Goal: Information Seeking & Learning: Learn about a topic

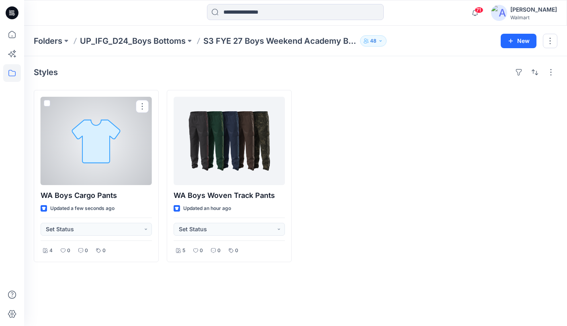
click at [130, 133] on div at bounding box center [96, 141] width 111 height 88
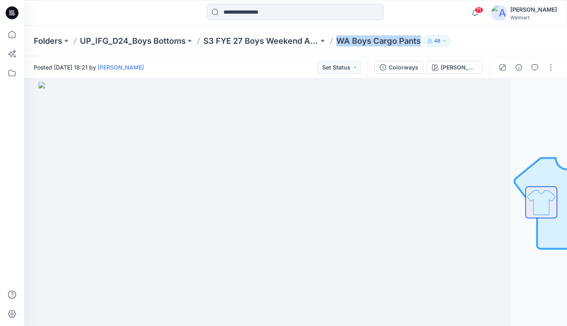
drag, startPoint x: 340, startPoint y: 43, endPoint x: 418, endPoint y: 43, distance: 78.4
click at [418, 43] on p "WA Boys Cargo Pants" at bounding box center [378, 40] width 84 height 11
copy p "WA Boys Cargo Pants"
click at [514, 65] on button "button" at bounding box center [518, 67] width 13 height 13
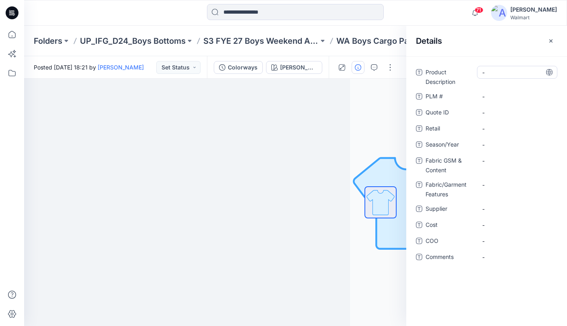
click at [518, 71] on Description "-" at bounding box center [517, 72] width 70 height 8
type textarea "**********"
click at [549, 72] on icon at bounding box center [549, 72] width 6 height 6
click at [522, 208] on span "-" at bounding box center [517, 209] width 70 height 8
type textarea "********"
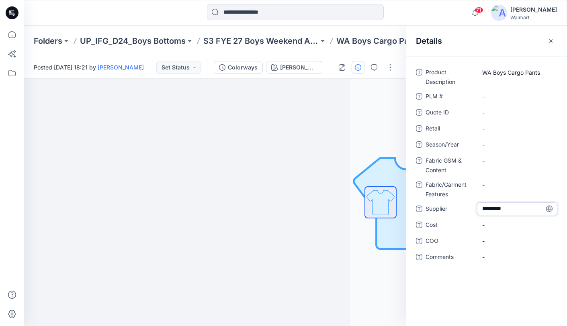
click at [548, 209] on icon at bounding box center [549, 209] width 6 height 6
click at [518, 143] on span "-" at bounding box center [517, 145] width 70 height 8
type textarea "**********"
click at [551, 145] on icon at bounding box center [549, 144] width 6 height 6
click at [496, 160] on Content "-" at bounding box center [517, 161] width 70 height 8
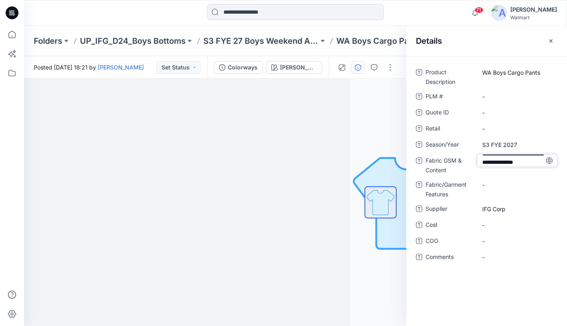
scroll to position [14, 0]
type textarea "**********"
click at [551, 160] on icon at bounding box center [549, 161] width 6 height 6
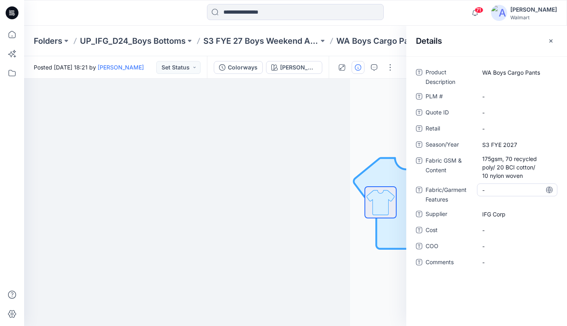
click at [501, 190] on Features "-" at bounding box center [517, 190] width 70 height 8
type textarea "*"
type textarea "**********"
click at [368, 44] on p "WA Boys Cargo Pants" at bounding box center [378, 40] width 84 height 11
click at [313, 88] on img at bounding box center [159, 204] width 402 height 244
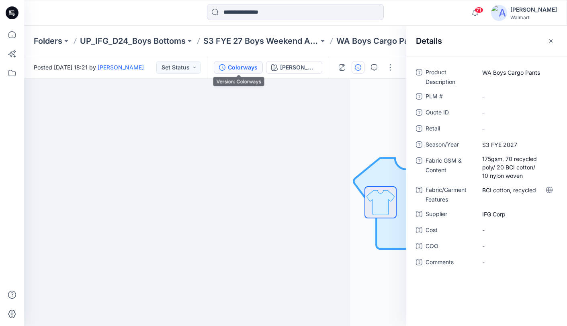
click at [218, 64] on button "Colorways" at bounding box center [238, 67] width 49 height 13
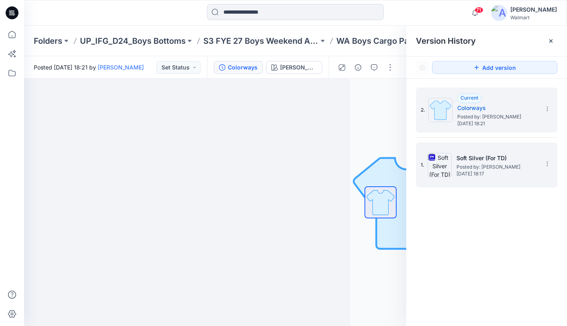
click at [532, 154] on h5 "Soft Silver (For TD)" at bounding box center [496, 159] width 80 height 10
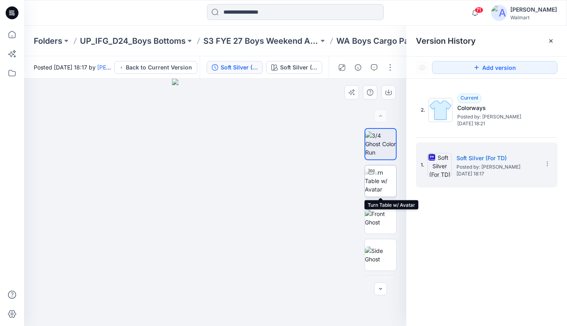
click at [387, 181] on img at bounding box center [380, 180] width 31 height 25
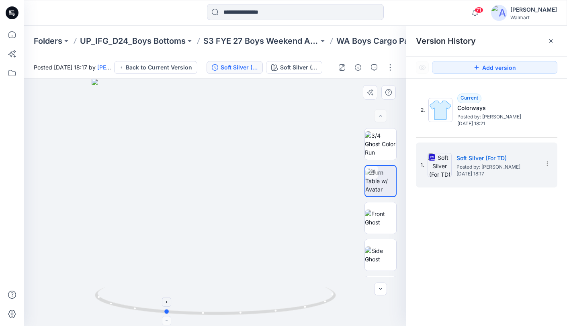
drag, startPoint x: 217, startPoint y: 313, endPoint x: 166, endPoint y: 293, distance: 54.5
click at [166, 293] on icon at bounding box center [216, 302] width 243 height 30
click at [272, 42] on p "S3 FYE 27 Boys Weekend Academy Boys" at bounding box center [260, 40] width 115 height 11
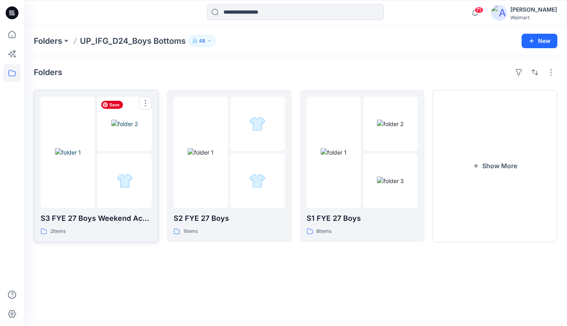
click at [111, 128] on img at bounding box center [124, 124] width 27 height 8
click at [495, 144] on button "Show More" at bounding box center [494, 166] width 125 height 152
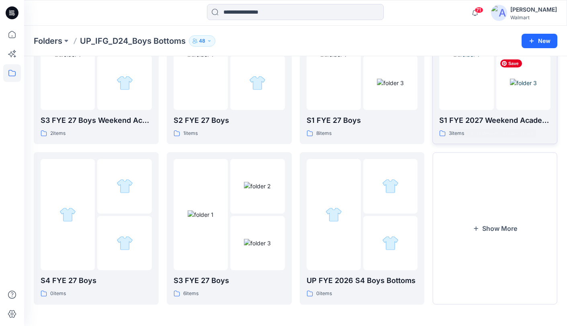
scroll to position [99, 0]
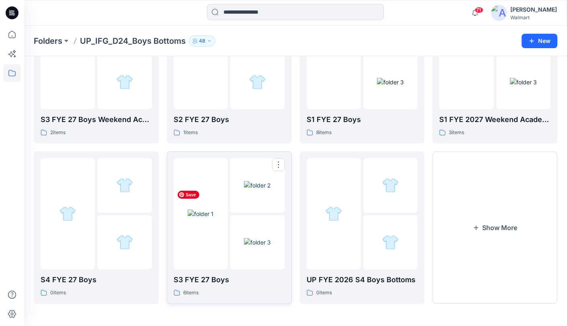
click at [213, 210] on img at bounding box center [201, 214] width 26 height 8
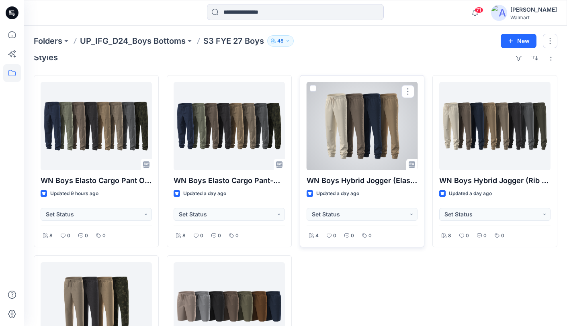
scroll to position [10, 0]
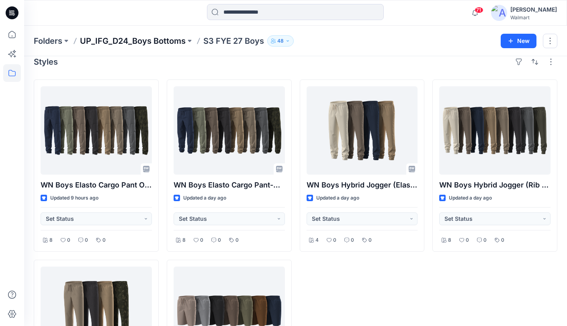
click at [137, 42] on p "UP_IFG_D24_Boys Bottoms" at bounding box center [133, 40] width 106 height 11
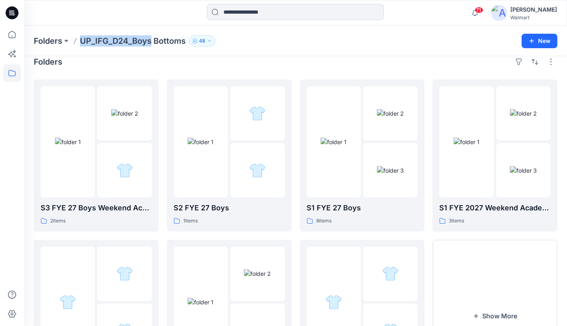
click at [137, 42] on p "UP_IFG_D24_Boys Bottoms" at bounding box center [133, 40] width 106 height 11
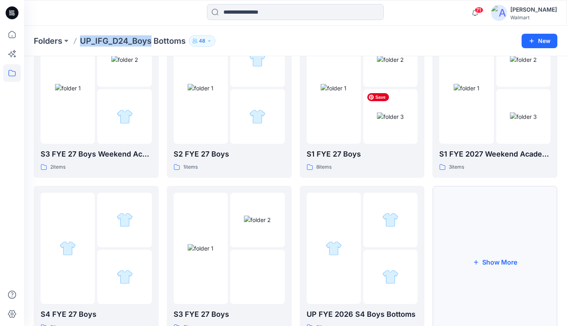
scroll to position [66, 0]
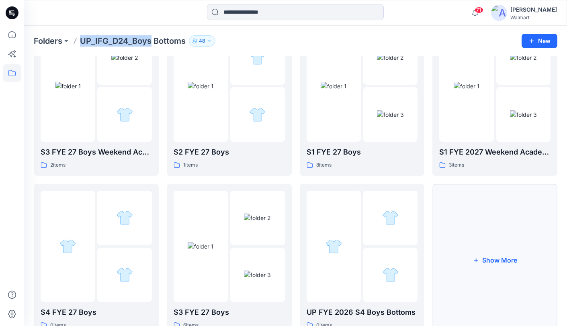
click at [484, 229] on button "Show More" at bounding box center [494, 260] width 125 height 152
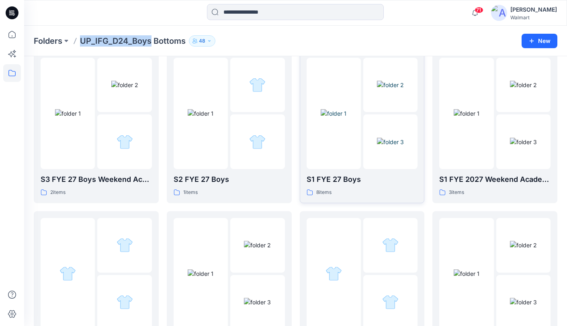
scroll to position [0, 0]
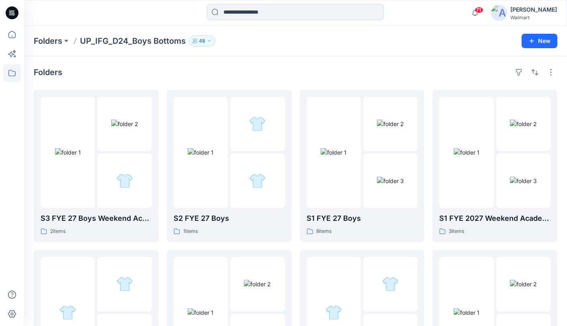
click at [267, 61] on div "Folders S3 FYE 27 Boys Weekend Academy Boys 2 items S4 FYE 27 Boys 0 items UP F…" at bounding box center [295, 321] width 543 height 530
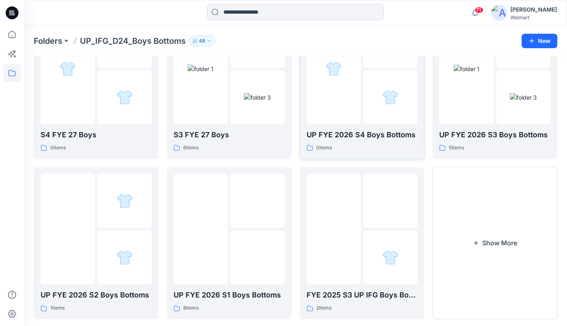
scroll to position [260, 0]
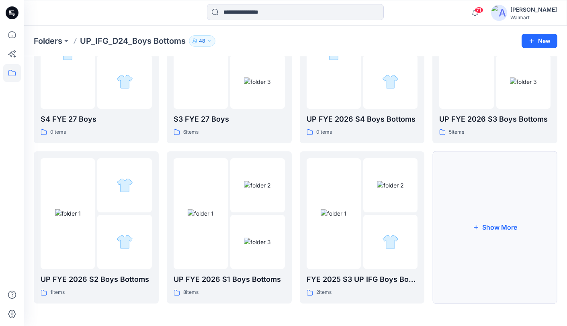
click at [506, 197] on button "Show More" at bounding box center [494, 227] width 125 height 152
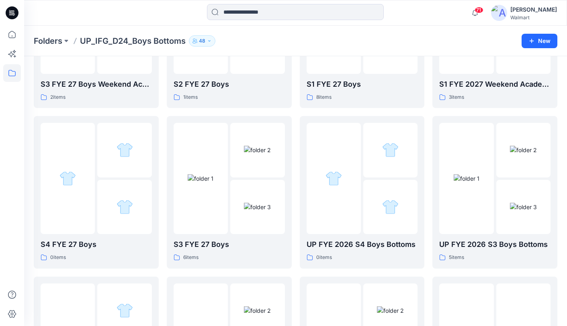
scroll to position [0, 0]
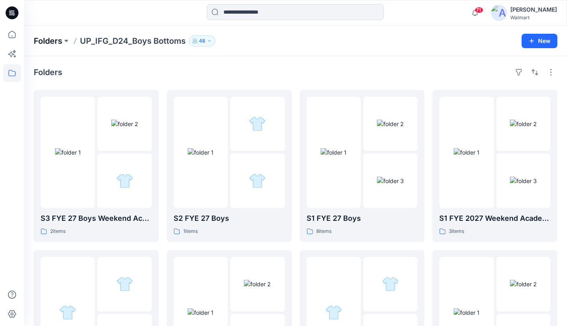
click at [51, 39] on p "Folders" at bounding box center [48, 40] width 29 height 11
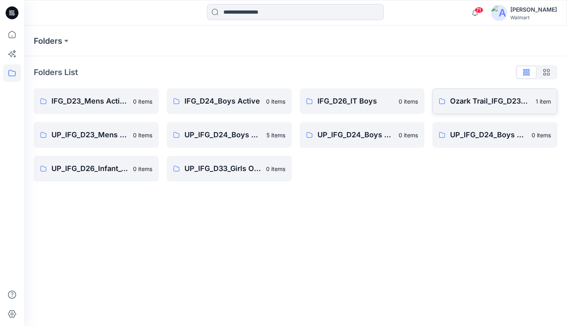
click at [471, 106] on p "Ozark Trail_IFG_D23_Mens Outdoor" at bounding box center [490, 101] width 81 height 11
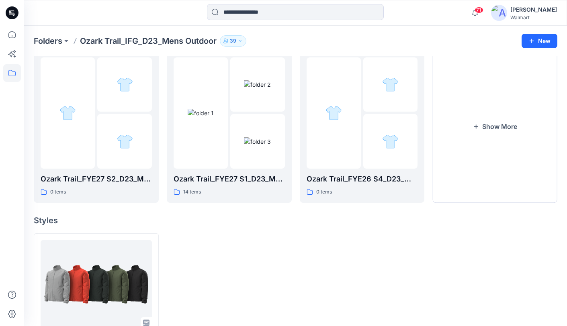
scroll to position [39, 0]
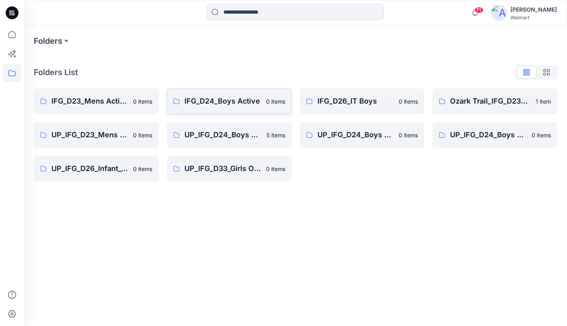
click at [231, 105] on p "IFG_D24_Boys Active" at bounding box center [222, 101] width 77 height 11
click at [496, 137] on p "UP_IFG_D24_Boys Outerwear" at bounding box center [488, 134] width 77 height 11
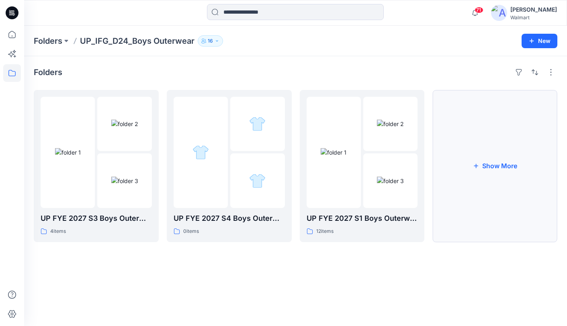
click at [486, 169] on button "Show More" at bounding box center [494, 166] width 125 height 152
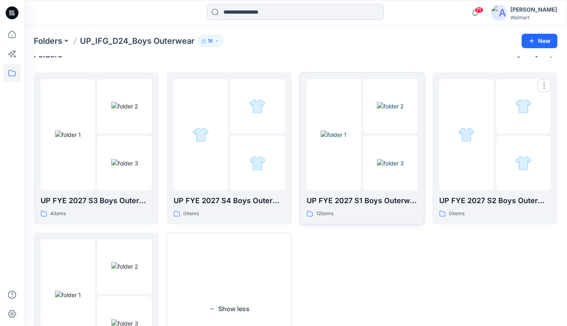
scroll to position [24, 0]
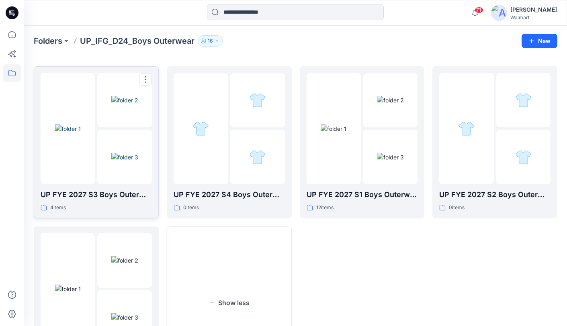
click at [90, 167] on div at bounding box center [68, 128] width 54 height 111
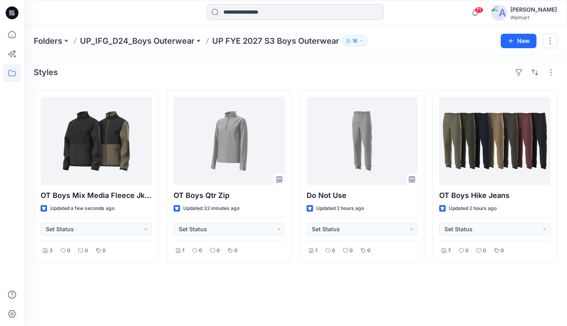
click at [176, 40] on p "UP_IFG_D24_Boys Outerwear" at bounding box center [137, 40] width 115 height 11
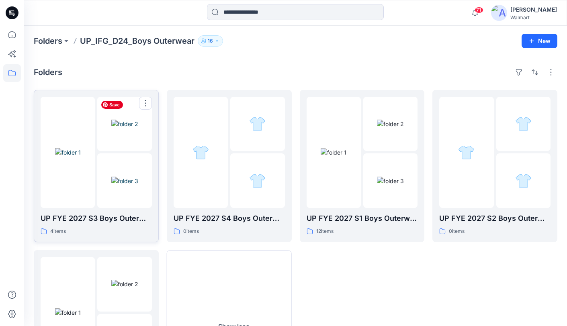
click at [111, 128] on img at bounding box center [124, 124] width 27 height 8
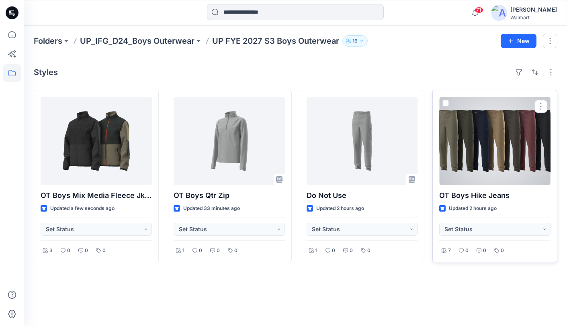
click at [501, 148] on div at bounding box center [494, 141] width 111 height 88
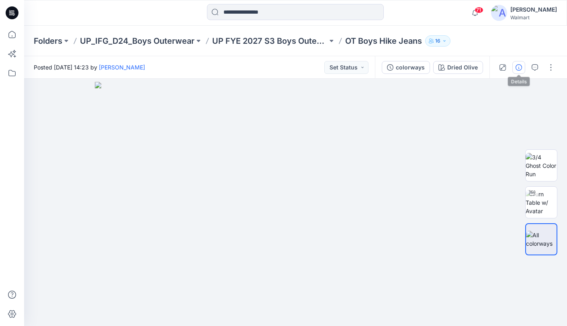
click at [520, 65] on icon "button" at bounding box center [519, 67] width 6 height 6
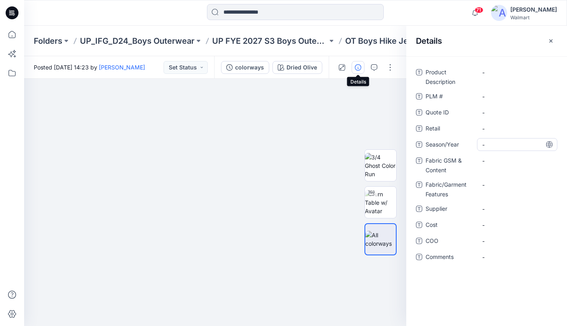
click at [514, 144] on span "-" at bounding box center [517, 145] width 70 height 8
type textarea "**********"
drag, startPoint x: 550, startPoint y: 144, endPoint x: 561, endPoint y: 140, distance: 12.1
click at [550, 144] on icon at bounding box center [549, 144] width 6 height 6
click at [515, 209] on span "-" at bounding box center [517, 209] width 70 height 8
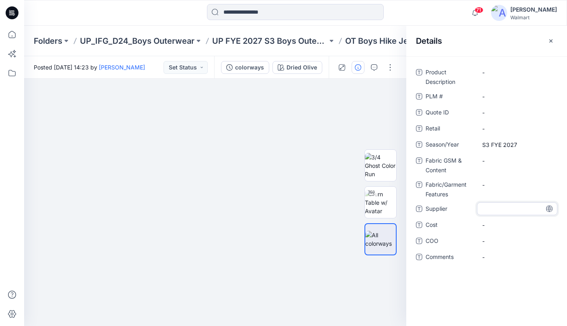
type textarea "********"
click at [550, 209] on icon at bounding box center [549, 209] width 6 height 6
click at [551, 41] on icon "button" at bounding box center [551, 41] width 6 height 6
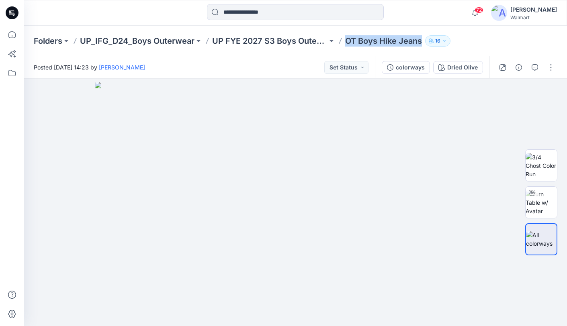
drag, startPoint x: 346, startPoint y: 43, endPoint x: 421, endPoint y: 41, distance: 75.2
click at [421, 42] on p "OT Boys Hike Jeans" at bounding box center [383, 40] width 77 height 11
copy p "OT Boys Hike Jeans"
click at [522, 69] on icon "button" at bounding box center [519, 67] width 6 height 6
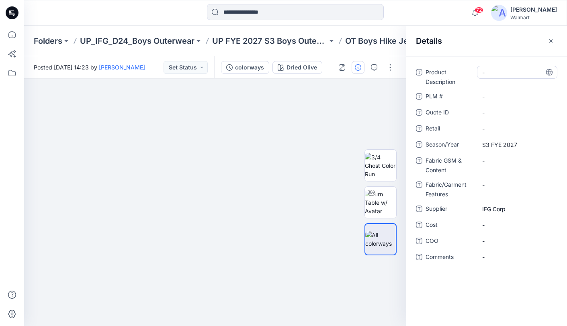
click at [502, 73] on Description "-" at bounding box center [517, 72] width 70 height 8
type textarea "**********"
click at [552, 72] on icon at bounding box center [549, 72] width 6 height 6
click at [536, 73] on Description "OT Boys Hike Jeans" at bounding box center [517, 72] width 70 height 8
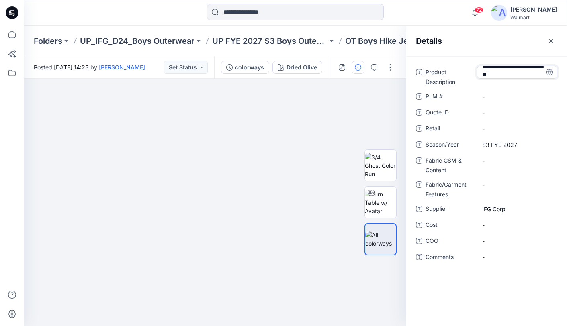
type textarea "**********"
click at [491, 257] on span "-" at bounding box center [517, 257] width 70 height 8
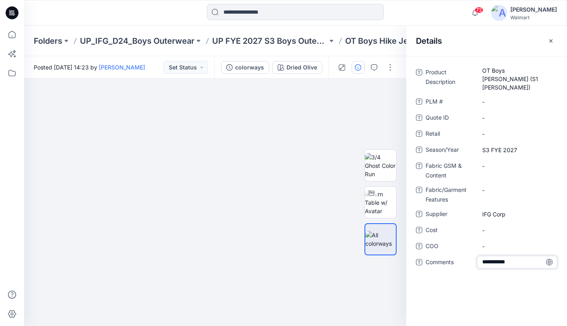
type textarea "**********"
click at [551, 259] on icon at bounding box center [549, 262] width 6 height 6
click at [514, 162] on Content "-" at bounding box center [517, 166] width 70 height 8
type textarea "**********"
click at [550, 163] on icon at bounding box center [549, 166] width 6 height 6
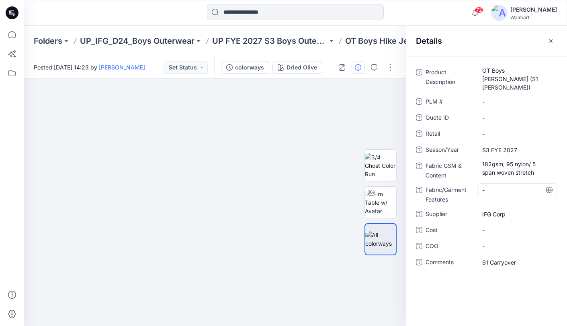
click at [509, 186] on Features "-" at bounding box center [517, 190] width 70 height 8
type textarea "**********"
click at [551, 187] on icon at bounding box center [549, 190] width 6 height 6
click at [501, 98] on \ "-" at bounding box center [517, 102] width 70 height 8
type textarea "********"
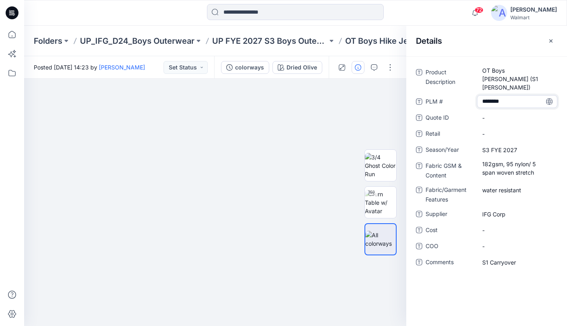
click at [551, 98] on icon at bounding box center [549, 101] width 6 height 6
click at [550, 41] on icon "button" at bounding box center [551, 41] width 6 height 6
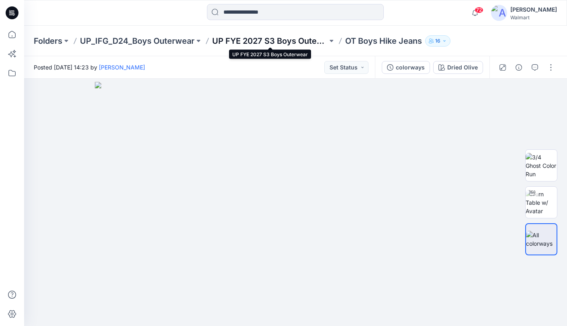
click at [258, 41] on p "UP FYE 2027 S3 Boys Outerwear" at bounding box center [269, 40] width 115 height 11
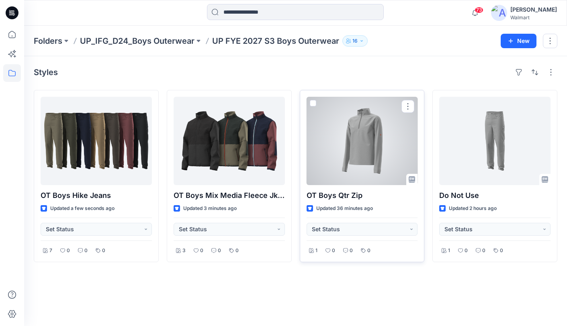
click at [372, 151] on div at bounding box center [362, 141] width 111 height 88
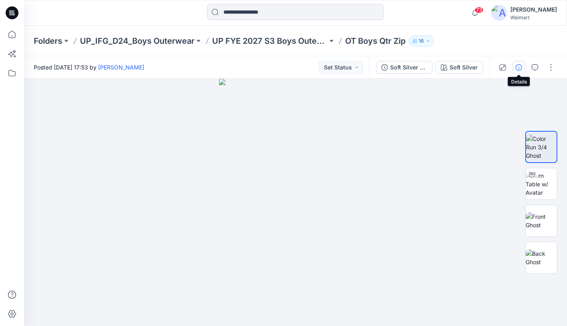
click at [521, 70] on icon "button" at bounding box center [519, 67] width 6 height 6
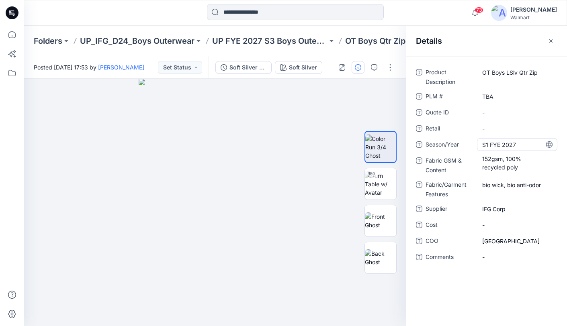
click at [489, 145] on span "S1 FYE 2027" at bounding box center [517, 145] width 70 height 8
click at [487, 146] on textarea "**********" at bounding box center [517, 144] width 80 height 13
type textarea "**********"
click at [549, 146] on icon at bounding box center [549, 144] width 6 height 6
click at [500, 96] on \ "TBA" at bounding box center [517, 96] width 70 height 8
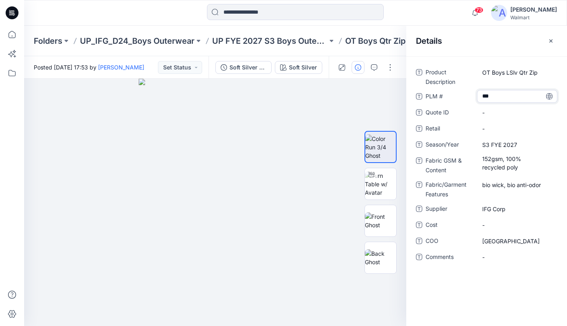
drag, startPoint x: 502, startPoint y: 96, endPoint x: 477, endPoint y: 95, distance: 24.9
click at [477, 95] on textarea "***" at bounding box center [517, 96] width 80 height 13
click at [550, 97] on icon at bounding box center [549, 96] width 6 height 6
drag, startPoint x: 520, startPoint y: 240, endPoint x: 472, endPoint y: 239, distance: 48.2
click at [472, 239] on div "COO Bangladesh" at bounding box center [486, 241] width 141 height 13
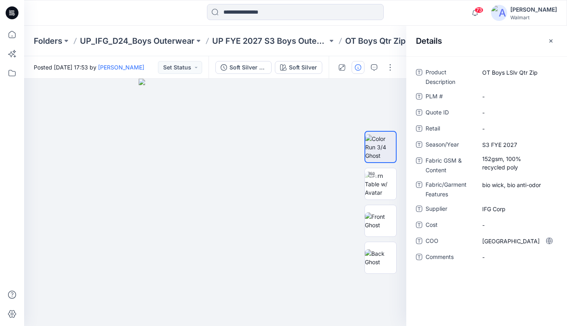
click at [549, 241] on icon at bounding box center [549, 241] width 6 height 6
click at [523, 241] on span "Bangladesh" at bounding box center [517, 241] width 70 height 8
drag, startPoint x: 524, startPoint y: 241, endPoint x: 472, endPoint y: 239, distance: 51.9
click at [472, 239] on div "**********" at bounding box center [486, 241] width 141 height 13
click at [551, 242] on icon at bounding box center [549, 241] width 6 height 6
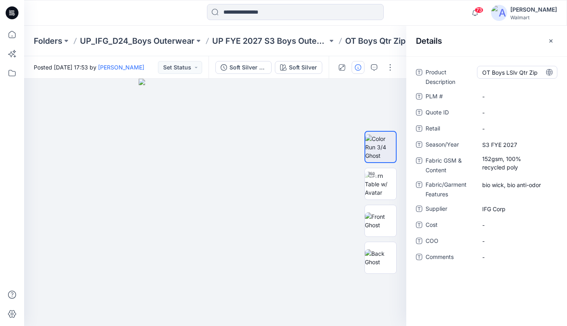
click at [532, 74] on Description "OT Boys LSlv Qtr Zip" at bounding box center [517, 72] width 70 height 8
type textarea "**********"
click at [497, 256] on span "-" at bounding box center [517, 257] width 70 height 8
type textarea "**********"
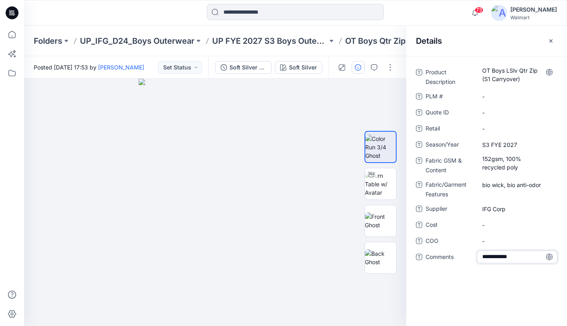
click at [549, 258] on icon at bounding box center [549, 257] width 6 height 6
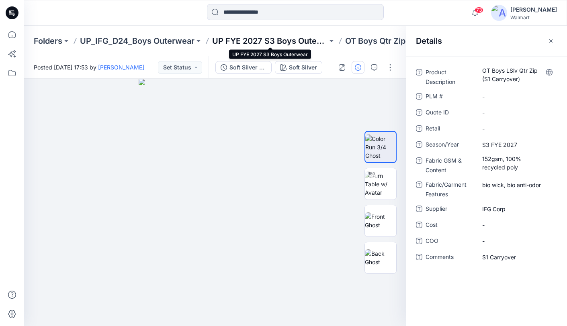
click at [284, 43] on p "UP FYE 2027 S3 Boys Outerwear" at bounding box center [269, 40] width 115 height 11
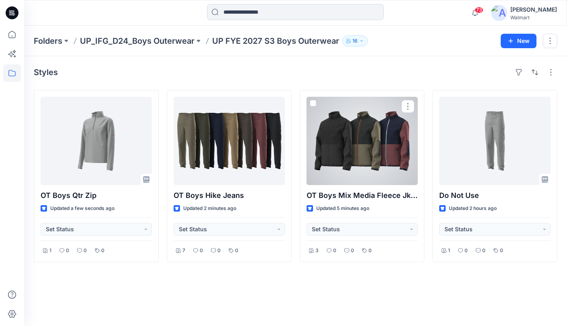
click at [371, 144] on div at bounding box center [362, 141] width 111 height 88
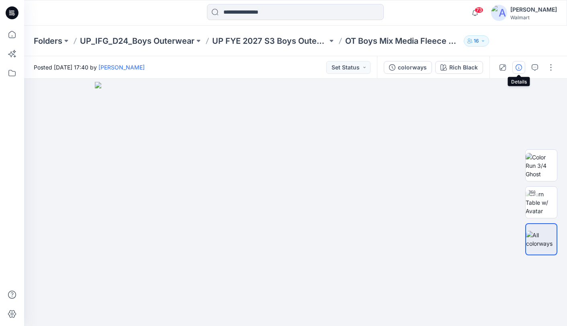
click at [518, 68] on icon "button" at bounding box center [519, 67] width 6 height 6
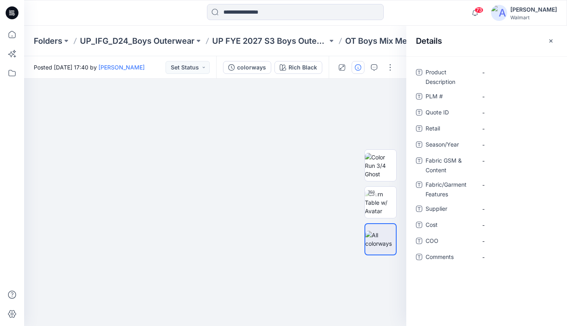
click at [554, 41] on icon "button" at bounding box center [551, 41] width 6 height 6
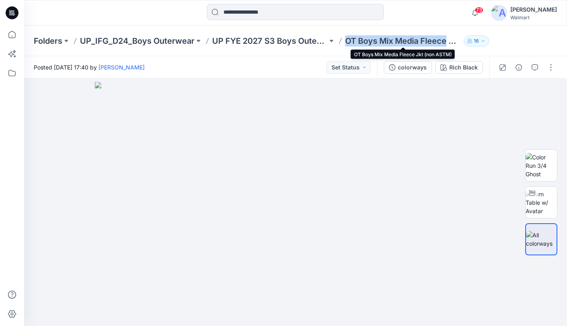
drag, startPoint x: 343, startPoint y: 42, endPoint x: 447, endPoint y: 44, distance: 104.1
click at [447, 44] on div "Folders UP_IFG_D24_Boys Outerwear UP FYE 2027 S3 Boys Outerwear OT Boys Mix Med…" at bounding box center [264, 40] width 461 height 11
copy p "OT Boys Mix Media Fleece"
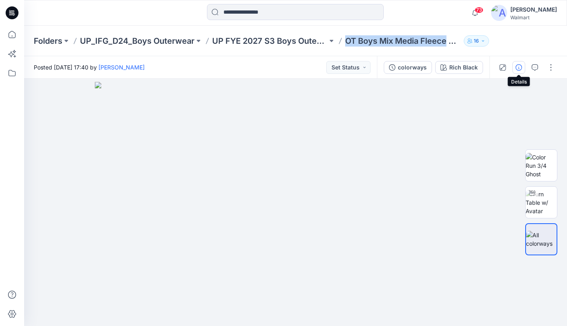
click at [520, 68] on icon "button" at bounding box center [519, 67] width 6 height 6
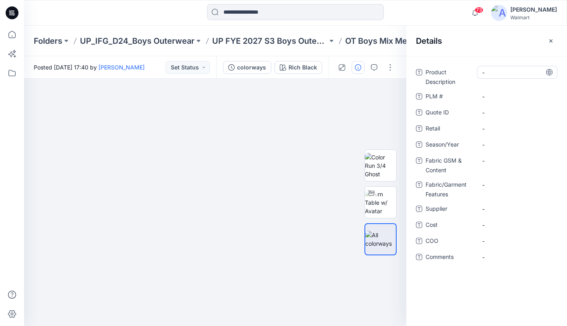
click at [507, 72] on Description "-" at bounding box center [517, 72] width 70 height 8
type textarea "**********"
click at [549, 72] on icon at bounding box center [549, 72] width 6 height 6
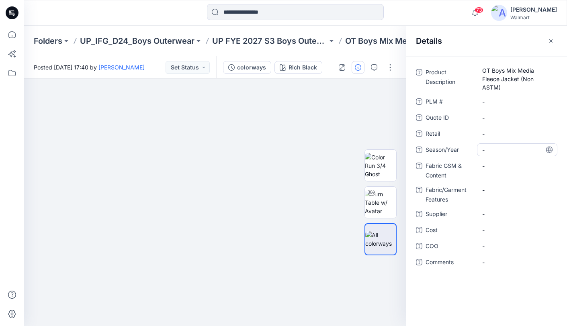
click at [517, 149] on span "-" at bounding box center [517, 150] width 70 height 8
type textarea "**********"
click at [551, 151] on icon at bounding box center [549, 150] width 6 height 6
click at [516, 191] on Features "-" at bounding box center [517, 190] width 70 height 8
type textarea "********"
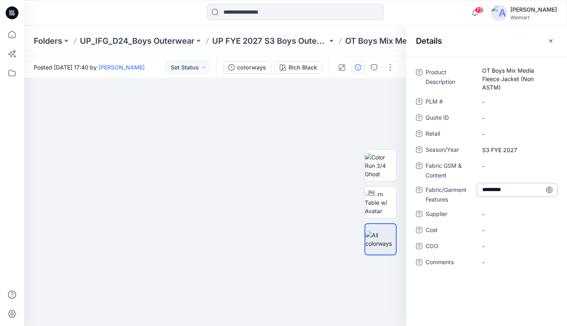
drag, startPoint x: 515, startPoint y: 190, endPoint x: 470, endPoint y: 186, distance: 45.6
click at [459, 187] on div "Fabric/Garment Features ********" at bounding box center [486, 194] width 141 height 21
click at [498, 219] on div "-" at bounding box center [517, 214] width 80 height 13
type textarea "********"
click at [552, 215] on icon at bounding box center [549, 214] width 6 height 6
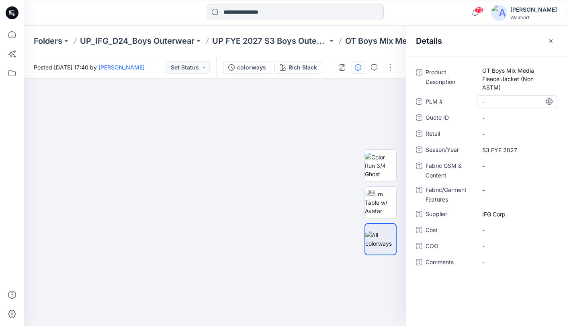
click at [502, 102] on \ "-" at bounding box center [517, 102] width 70 height 8
type textarea "********"
click at [550, 101] on icon at bounding box center [549, 101] width 2 height 6
click at [499, 262] on span "-" at bounding box center [517, 262] width 70 height 8
type textarea "**********"
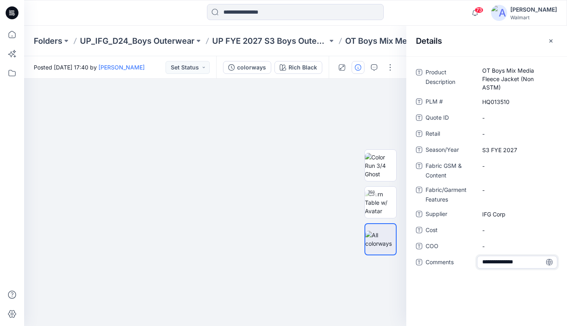
click at [552, 263] on icon at bounding box center [549, 262] width 6 height 6
click at [504, 166] on Content "-" at bounding box center [517, 166] width 70 height 8
type textarea "**********"
click at [548, 168] on icon at bounding box center [549, 166] width 6 height 6
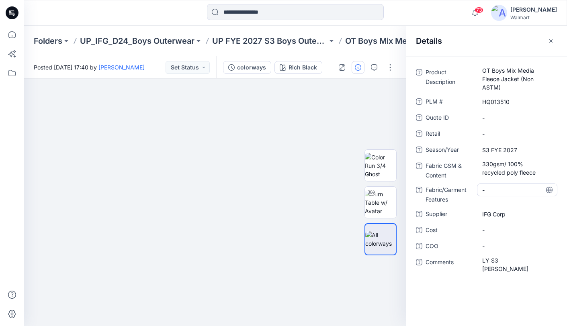
click at [502, 189] on Features "-" at bounding box center [517, 190] width 70 height 8
type textarea "********"
click at [550, 191] on icon at bounding box center [549, 190] width 2 height 6
click at [554, 39] on button "button" at bounding box center [550, 41] width 13 height 13
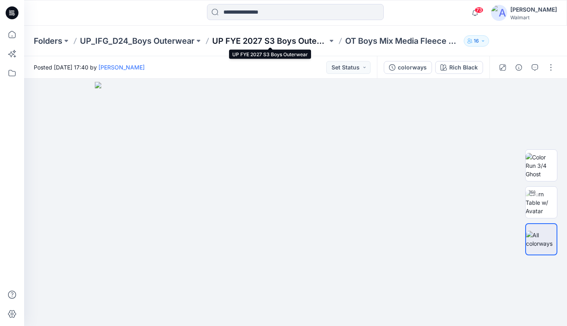
click at [283, 37] on p "UP FYE 2027 S3 Boys Outerwear" at bounding box center [269, 40] width 115 height 11
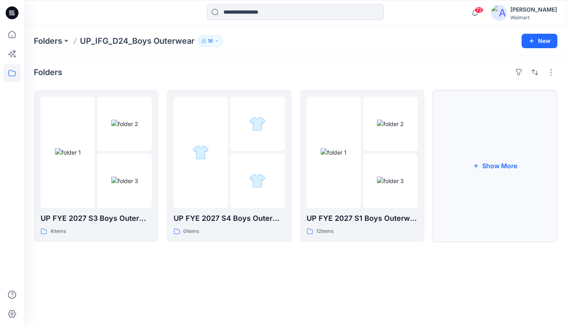
click at [501, 147] on button "Show More" at bounding box center [494, 166] width 125 height 152
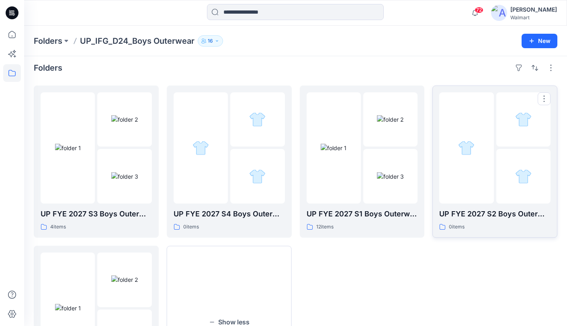
scroll to position [5, 0]
click at [362, 156] on div at bounding box center [362, 147] width 111 height 111
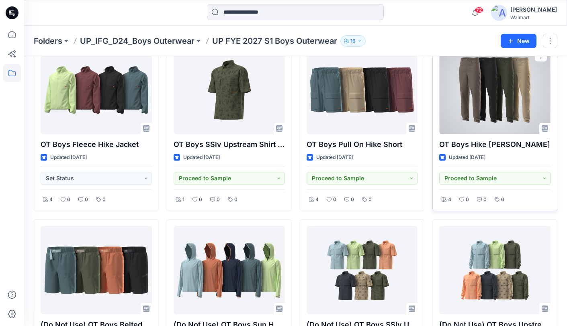
scroll to position [41, 0]
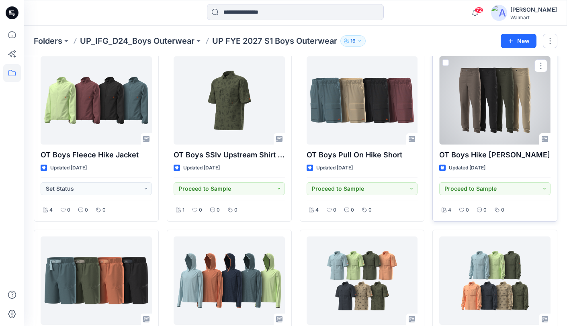
click at [508, 104] on div at bounding box center [494, 100] width 111 height 88
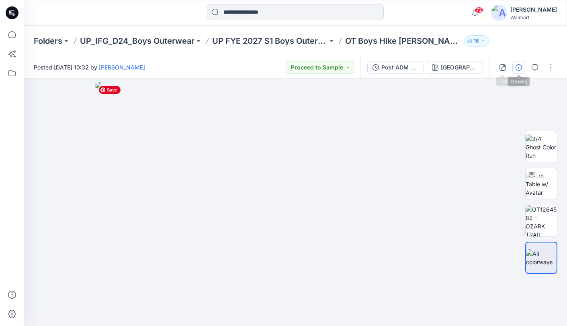
click at [516, 65] on icon "button" at bounding box center [519, 67] width 6 height 6
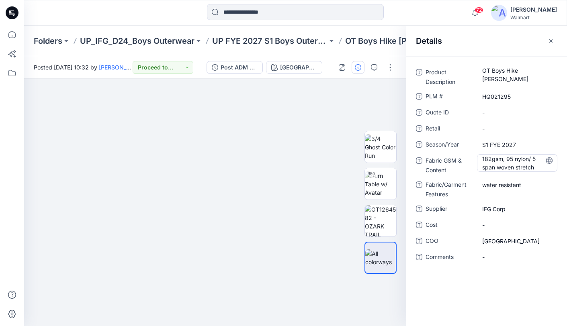
click at [514, 167] on Content "182gsm, 95 nylon/ 5 span woven stretch" at bounding box center [517, 163] width 70 height 17
drag, startPoint x: 528, startPoint y: 168, endPoint x: 472, endPoint y: 154, distance: 57.2
click at [472, 155] on div "**********" at bounding box center [486, 164] width 141 height 21
click at [505, 184] on Features "water resistant" at bounding box center [517, 185] width 70 height 8
drag, startPoint x: 534, startPoint y: 184, endPoint x: 464, endPoint y: 180, distance: 70.0
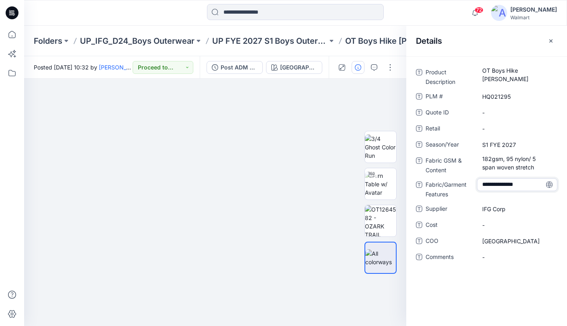
click at [465, 181] on div "**********" at bounding box center [486, 188] width 141 height 21
click at [499, 97] on \ "HQ021295" at bounding box center [517, 96] width 70 height 8
drag, startPoint x: 516, startPoint y: 97, endPoint x: 469, endPoint y: 94, distance: 46.3
click at [473, 96] on div "PLM # ********" at bounding box center [486, 96] width 141 height 13
click at [551, 41] on icon "button" at bounding box center [550, 40] width 3 height 3
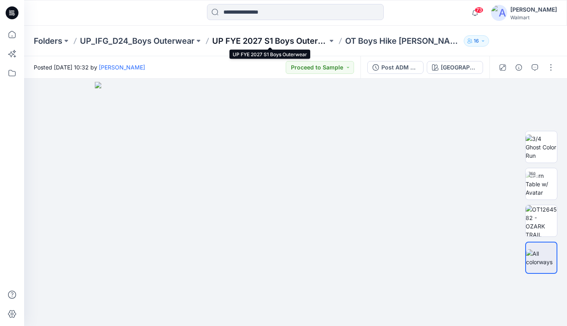
click at [250, 39] on p "UP FYE 2027 S1 Boys Outerwear" at bounding box center [269, 40] width 115 height 11
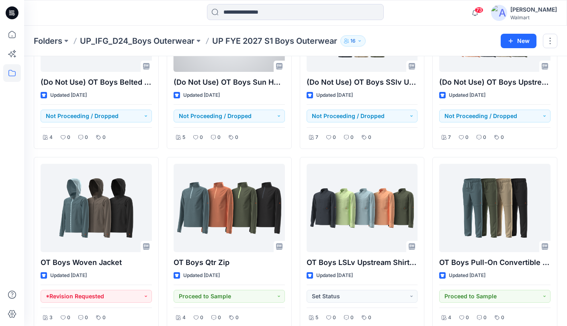
scroll to position [307, 0]
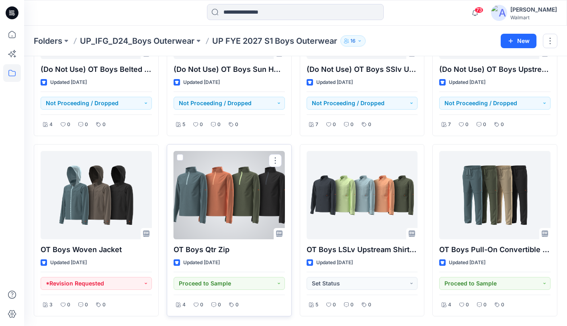
click at [225, 186] on div at bounding box center [229, 195] width 111 height 88
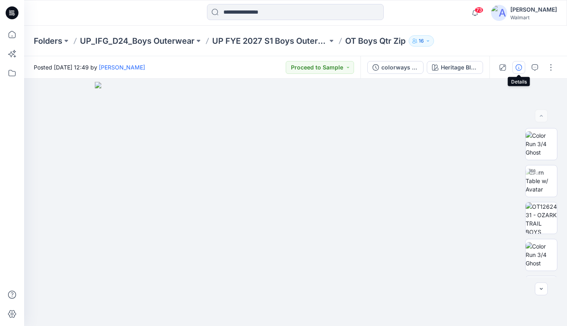
click at [519, 67] on icon "button" at bounding box center [519, 67] width 6 height 6
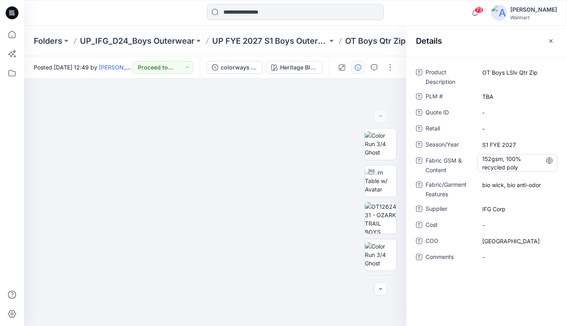
click at [518, 167] on Content "152gsm, 100% recycled poly" at bounding box center [517, 163] width 70 height 17
drag, startPoint x: 488, startPoint y: 165, endPoint x: 468, endPoint y: 159, distance: 20.9
click at [468, 159] on div "**********" at bounding box center [486, 164] width 141 height 21
click at [268, 39] on p "UP FYE 2027 S1 Boys Outerwear" at bounding box center [269, 40] width 115 height 11
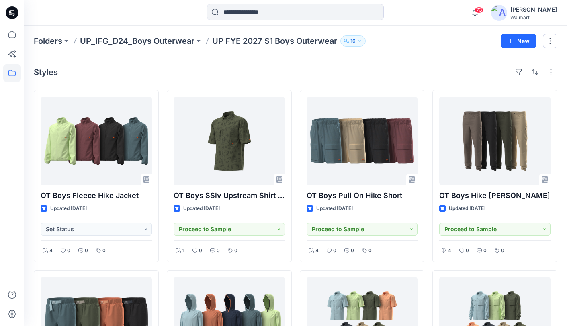
drag, startPoint x: 162, startPoint y: 40, endPoint x: 170, endPoint y: 37, distance: 9.2
click at [162, 40] on p "UP_IFG_D24_Boys Outerwear" at bounding box center [137, 40] width 115 height 11
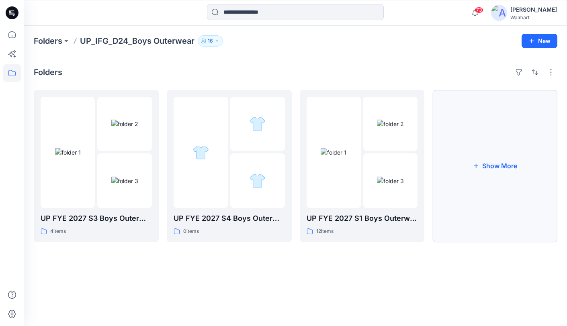
click at [504, 169] on button "Show More" at bounding box center [494, 166] width 125 height 152
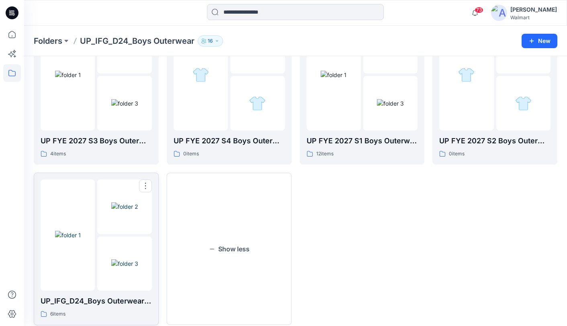
scroll to position [84, 0]
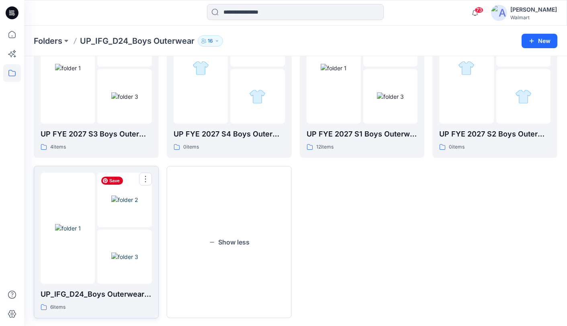
click at [111, 204] on img at bounding box center [124, 200] width 27 height 8
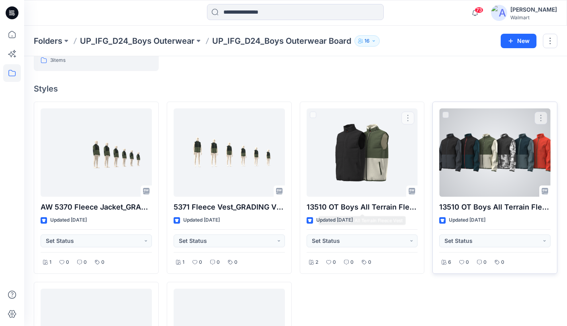
scroll to position [169, 0]
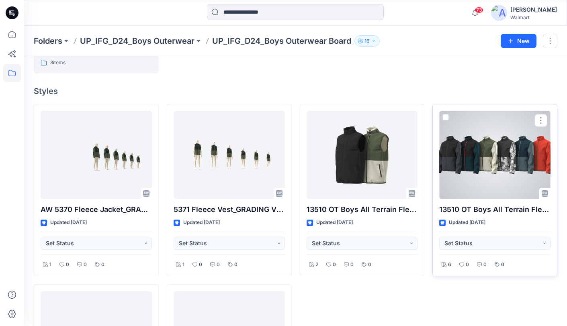
click at [487, 167] on div at bounding box center [494, 155] width 111 height 88
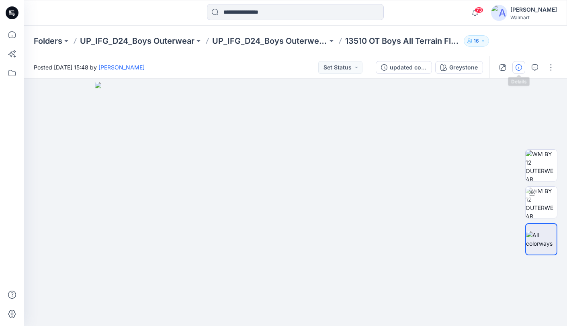
click at [514, 65] on button "button" at bounding box center [518, 67] width 13 height 13
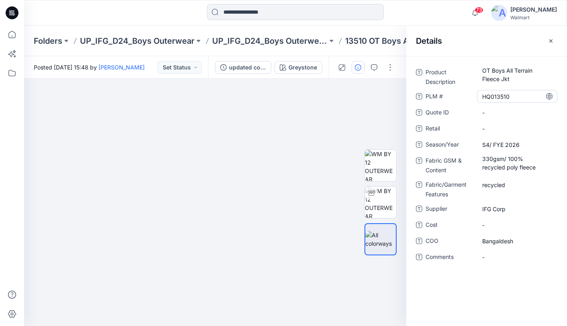
click at [514, 94] on \ "HQ013510" at bounding box center [517, 96] width 70 height 8
drag, startPoint x: 516, startPoint y: 96, endPoint x: 472, endPoint y: 94, distance: 43.8
click at [473, 95] on div "PLM # ********" at bounding box center [486, 96] width 141 height 13
click at [501, 166] on Content "330gsm/ 100% recycled poly fleece" at bounding box center [517, 163] width 70 height 17
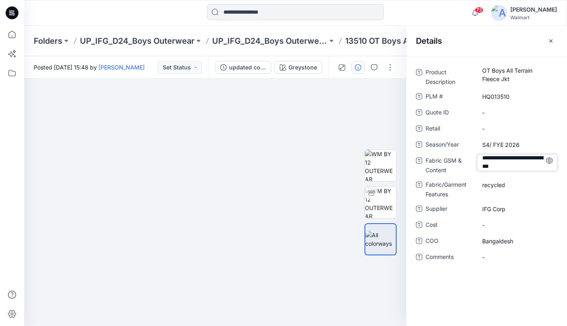
drag, startPoint x: 483, startPoint y: 160, endPoint x: 542, endPoint y: 172, distance: 59.9
click at [542, 172] on div "**********" at bounding box center [517, 164] width 80 height 21
click at [491, 186] on Features "recycled" at bounding box center [517, 185] width 70 height 8
drag, startPoint x: 516, startPoint y: 186, endPoint x: 469, endPoint y: 181, distance: 46.9
click at [468, 183] on div "Fabric/Garment Features ********" at bounding box center [486, 188] width 141 height 21
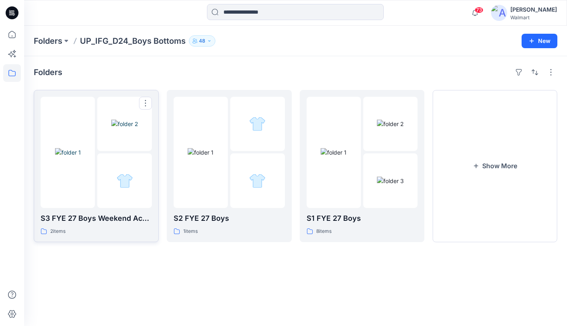
click at [108, 171] on div at bounding box center [124, 181] width 54 height 54
click at [119, 154] on div at bounding box center [124, 181] width 54 height 54
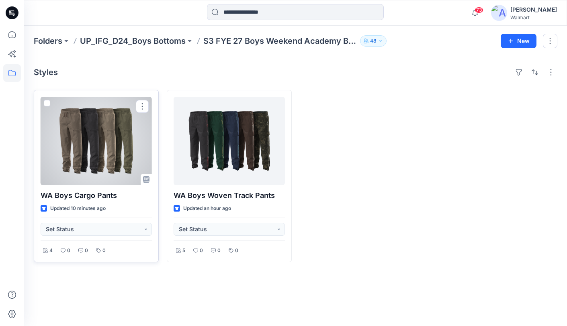
click at [113, 150] on div at bounding box center [96, 141] width 111 height 88
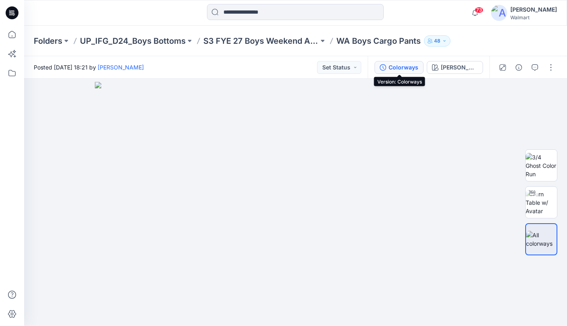
click at [407, 67] on div "Colorways" at bounding box center [404, 67] width 30 height 9
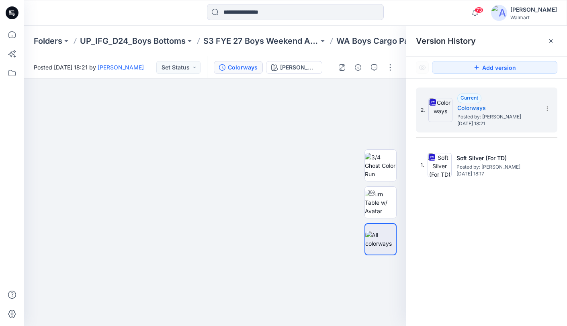
click at [312, 53] on div "Folders UP_IFG_D24_Boys Bottoms S3 FYE 27 Boys Weekend Academy Boys WA Boys Car…" at bounding box center [295, 41] width 543 height 31
click at [553, 42] on icon at bounding box center [551, 41] width 6 height 6
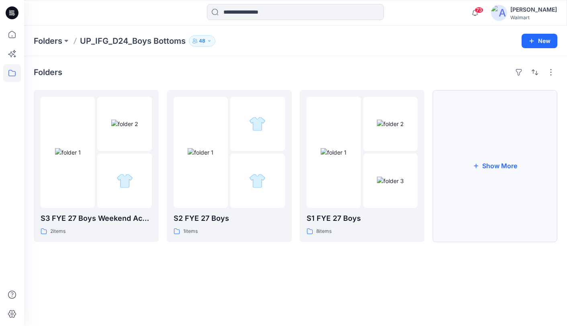
click at [477, 149] on button "Show More" at bounding box center [494, 166] width 125 height 152
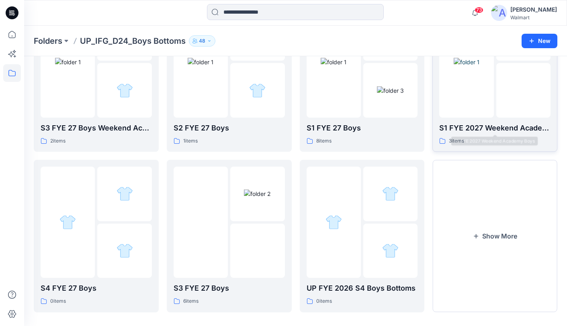
scroll to position [92, 0]
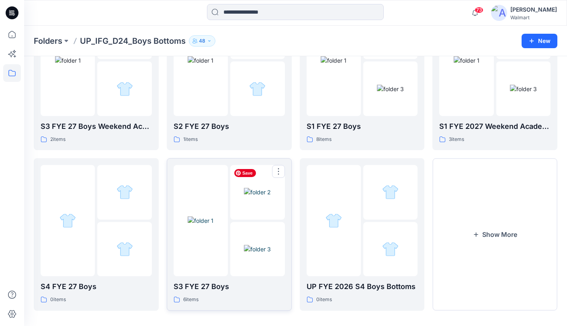
click at [244, 195] on img at bounding box center [257, 192] width 27 height 8
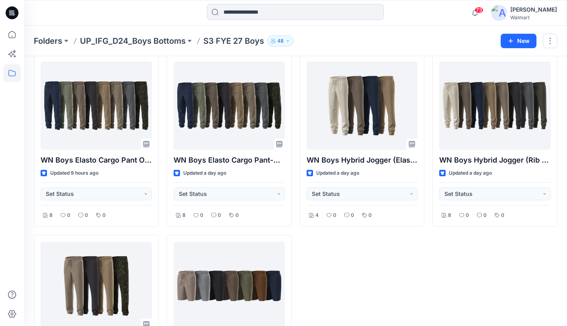
scroll to position [35, 0]
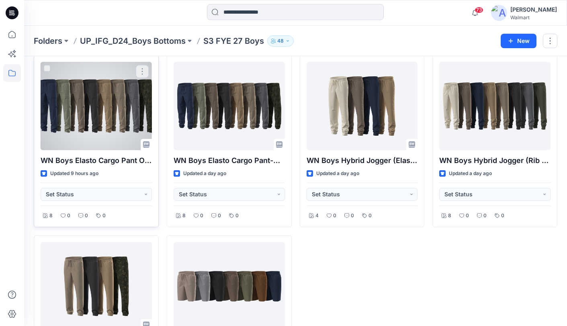
click at [119, 111] on div at bounding box center [96, 106] width 111 height 88
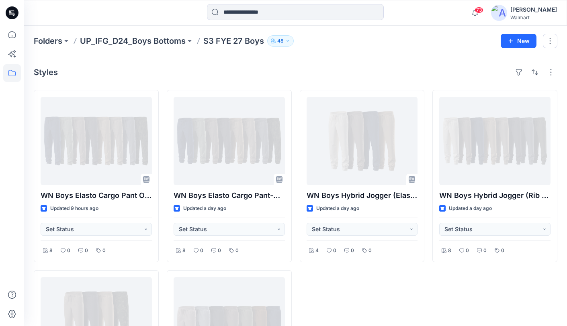
scroll to position [35, 0]
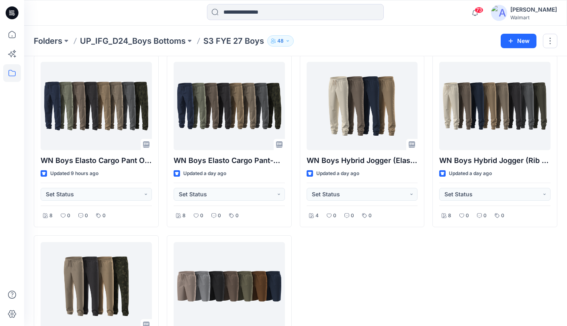
click at [371, 262] on div "WN Boys Hybrid Jogger (Elastic Cuffs Option) Updated a day ago Set Status 4 0 0…" at bounding box center [362, 231] width 125 height 353
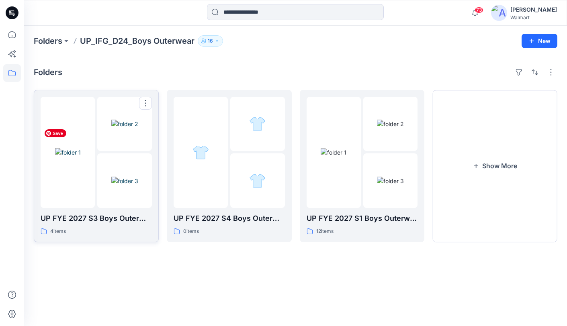
click at [81, 157] on img at bounding box center [68, 152] width 26 height 8
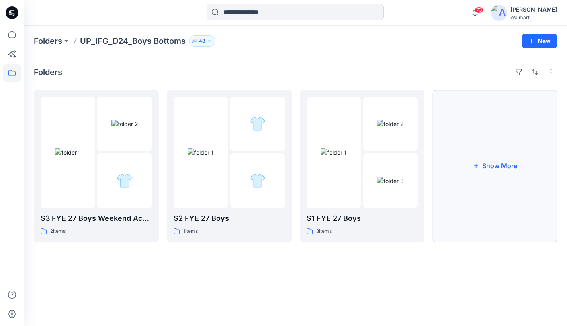
click at [493, 141] on button "Show More" at bounding box center [494, 166] width 125 height 152
